Goal: Task Accomplishment & Management: Use online tool/utility

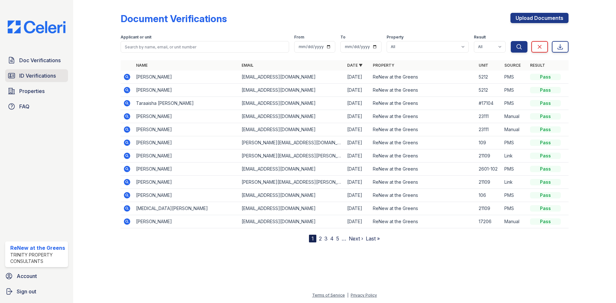
click at [46, 78] on span "ID Verifications" at bounding box center [37, 76] width 37 height 8
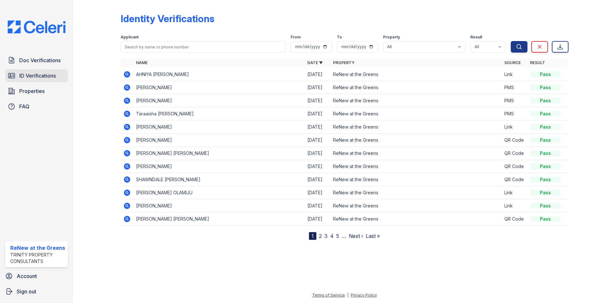
click at [38, 76] on span "ID Verifications" at bounding box center [37, 76] width 37 height 8
click at [54, 87] on link "Properties" at bounding box center [36, 91] width 63 height 13
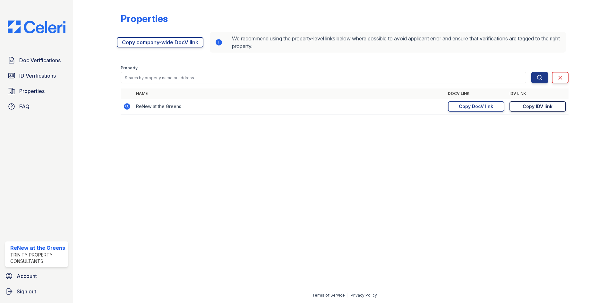
click at [547, 106] on div "Copy IDV link" at bounding box center [537, 106] width 30 height 6
click at [476, 106] on div "Copy DocV link" at bounding box center [476, 106] width 34 height 6
click at [488, 106] on div "Copy DocV link" at bounding box center [476, 106] width 34 height 6
click at [482, 106] on div "Copy DocV link" at bounding box center [476, 106] width 34 height 6
click at [537, 106] on div "Copy IDV link" at bounding box center [537, 106] width 30 height 6
